Goal: Task Accomplishment & Management: Use online tool/utility

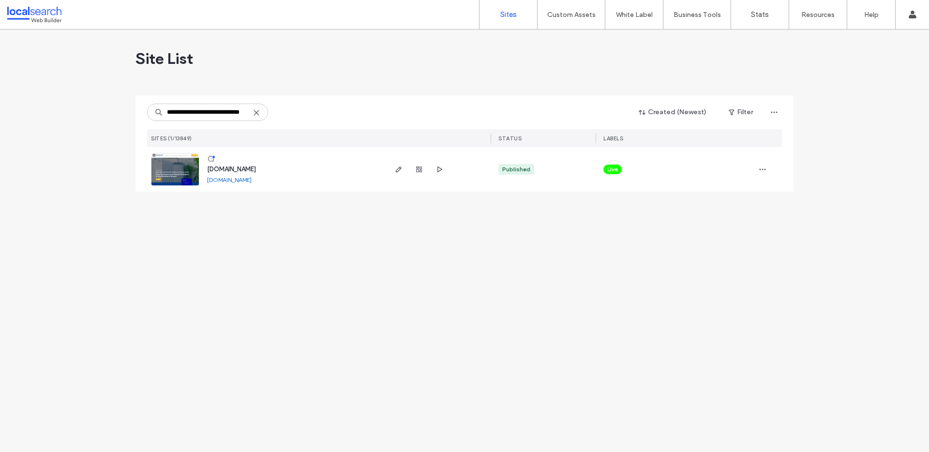
type input "**********"
click at [402, 172] on icon "button" at bounding box center [399, 169] width 8 height 8
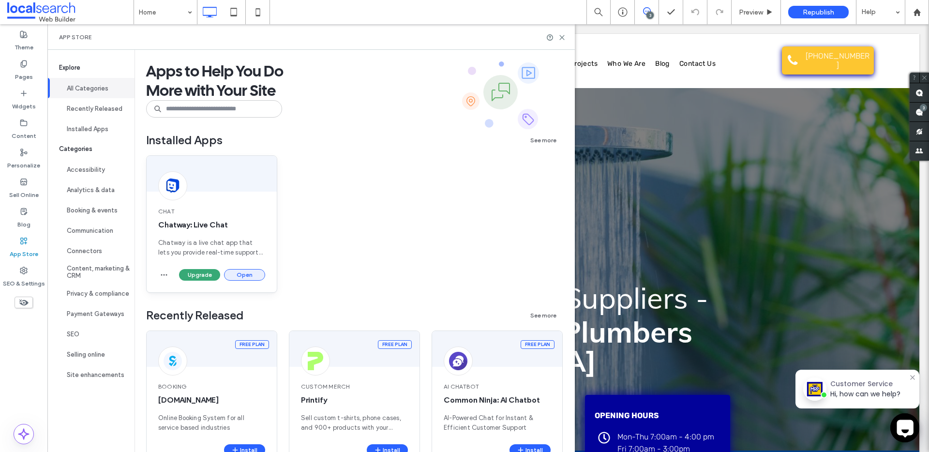
click at [242, 273] on button "Open" at bounding box center [244, 275] width 41 height 12
